Goal: Task Accomplishment & Management: Manage account settings

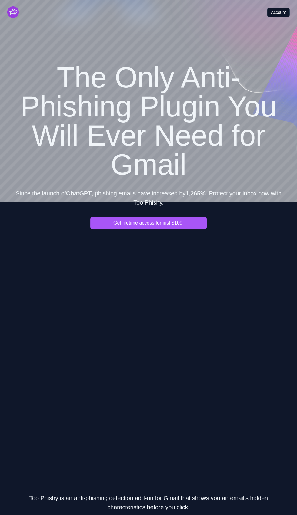
click at [280, 12] on link "Account" at bounding box center [278, 13] width 23 height 10
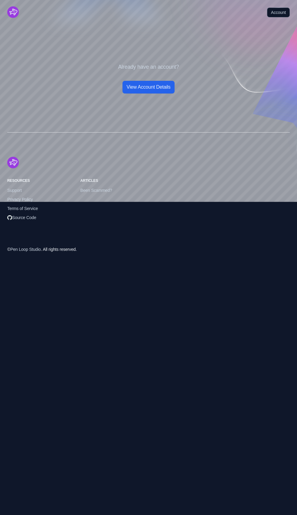
click at [162, 85] on link "View Account Details" at bounding box center [148, 87] width 52 height 13
